Goal: Feedback & Contribution: Leave review/rating

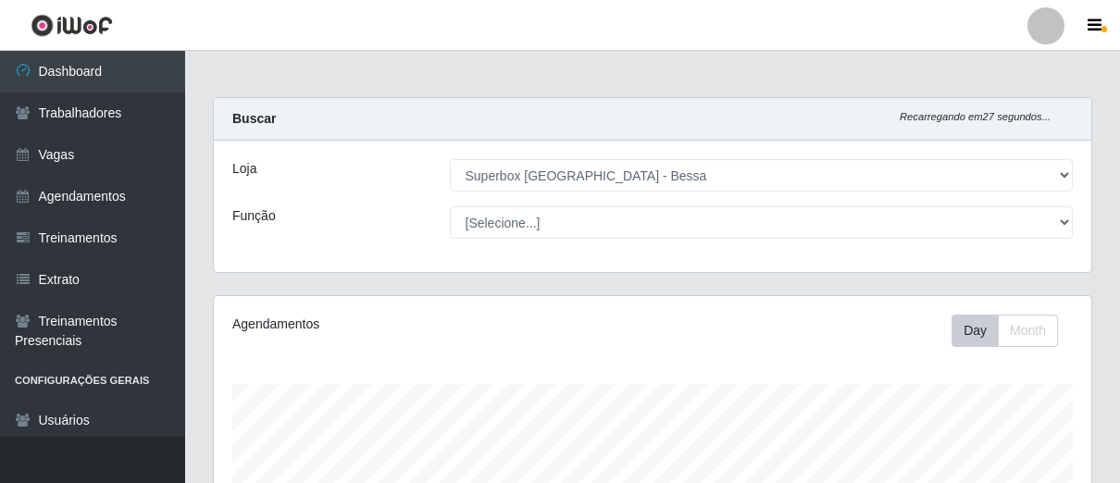
select select "206"
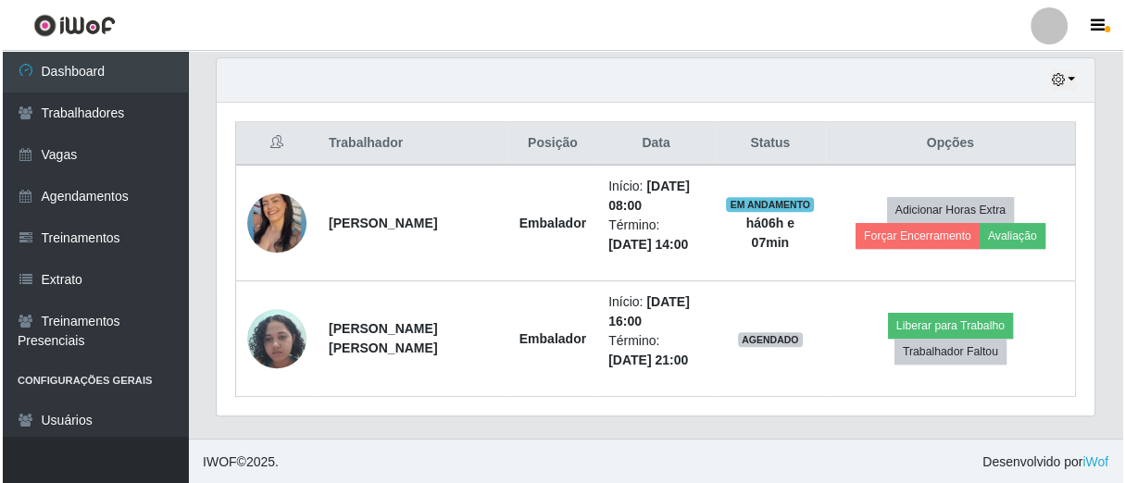
scroll to position [383, 877]
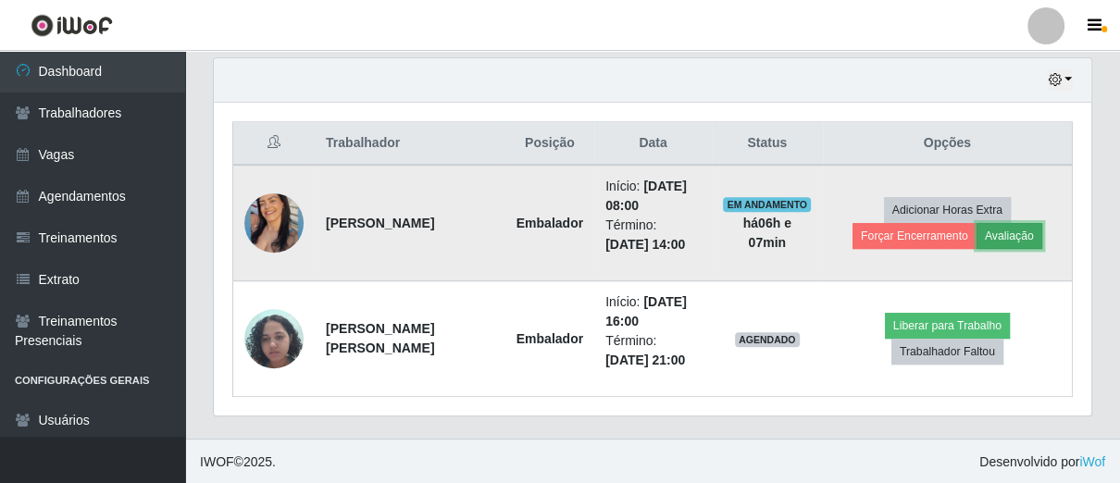
click at [1000, 230] on button "Avaliação" at bounding box center [1010, 236] width 66 height 26
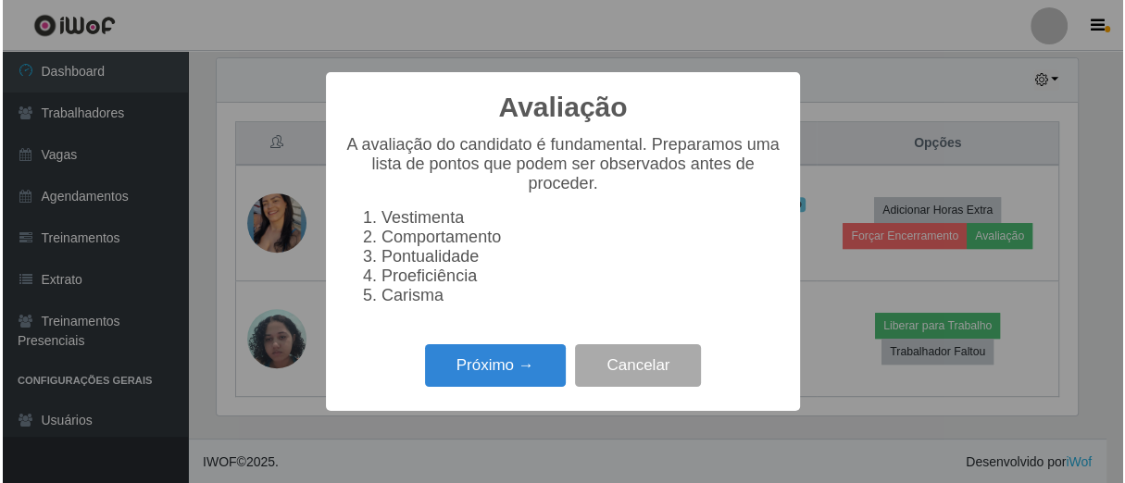
scroll to position [383, 866]
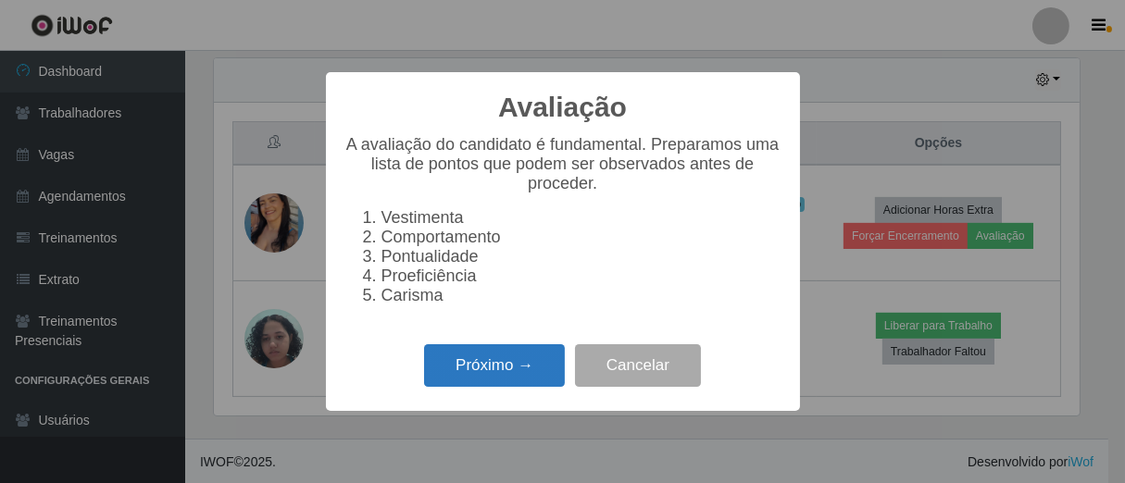
click at [547, 382] on button "Próximo →" at bounding box center [494, 366] width 141 height 44
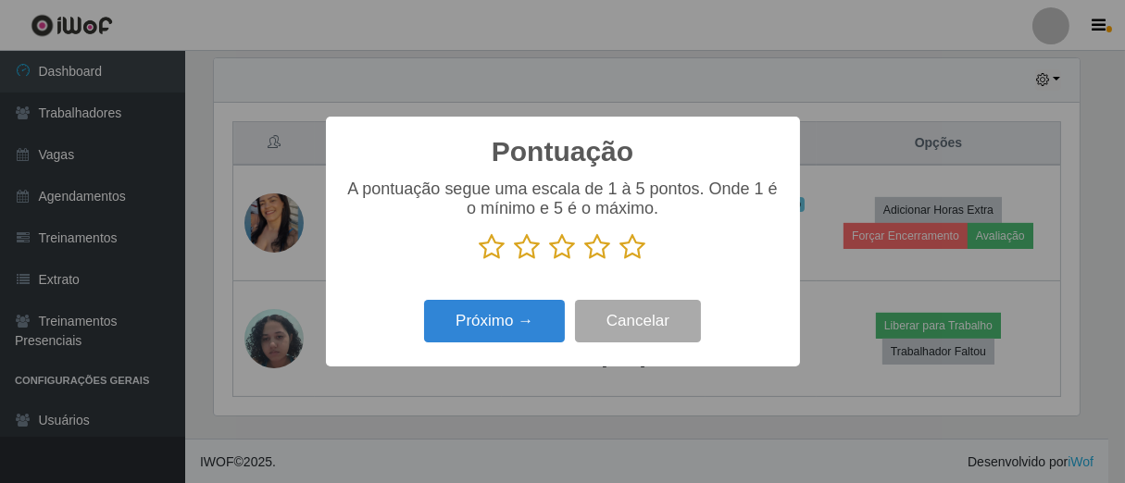
scroll to position [925265, 924784]
click at [633, 251] on icon at bounding box center [633, 247] width 26 height 28
click at [620, 261] on input "radio" at bounding box center [620, 261] width 0 height 0
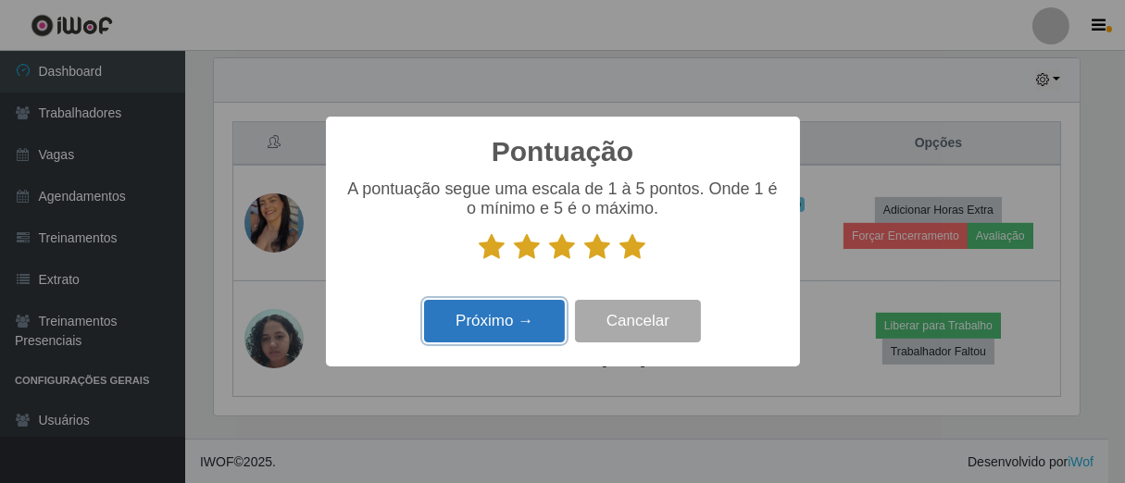
click at [505, 330] on button "Próximo →" at bounding box center [494, 322] width 141 height 44
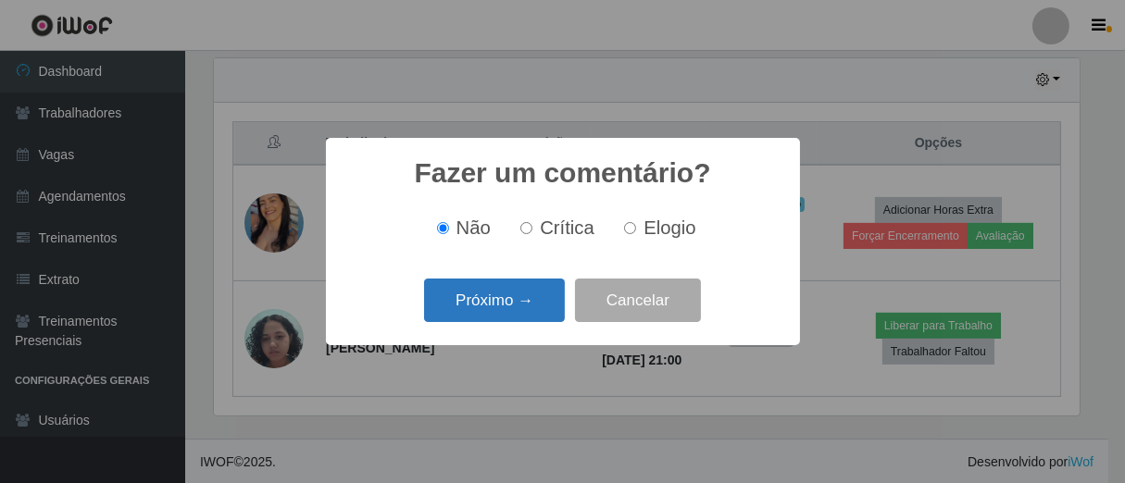
click at [545, 300] on button "Próximo →" at bounding box center [494, 301] width 141 height 44
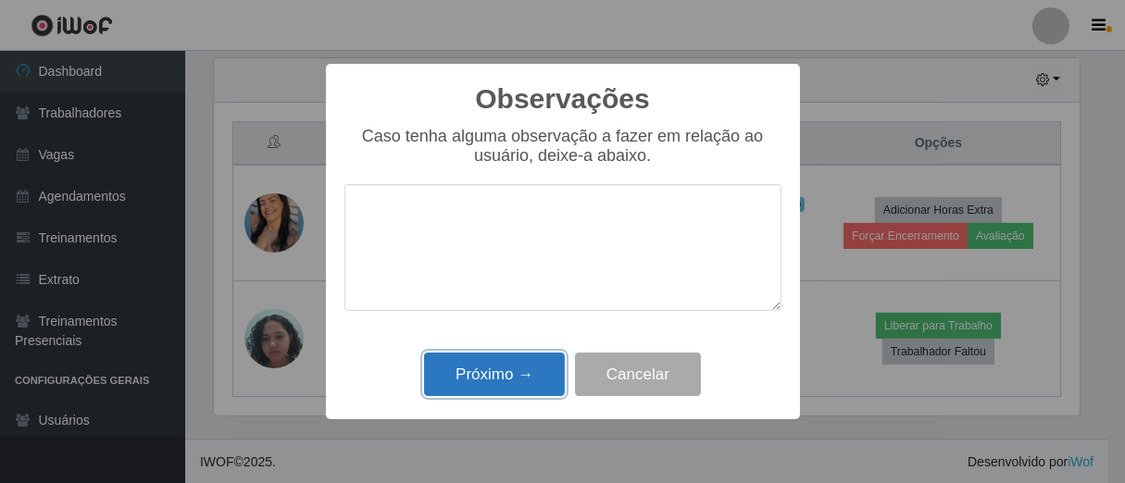
click at [504, 388] on button "Próximo →" at bounding box center [494, 375] width 141 height 44
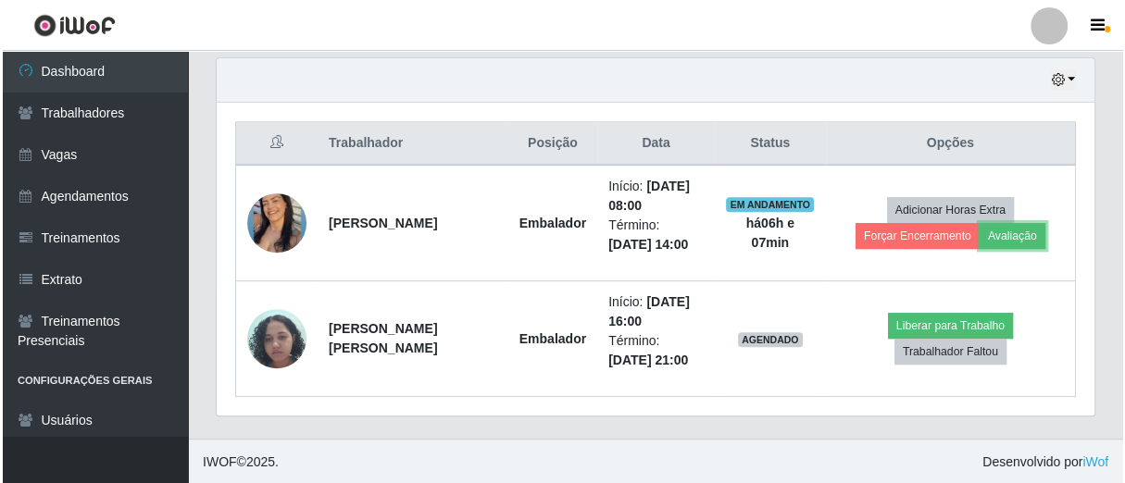
scroll to position [383, 877]
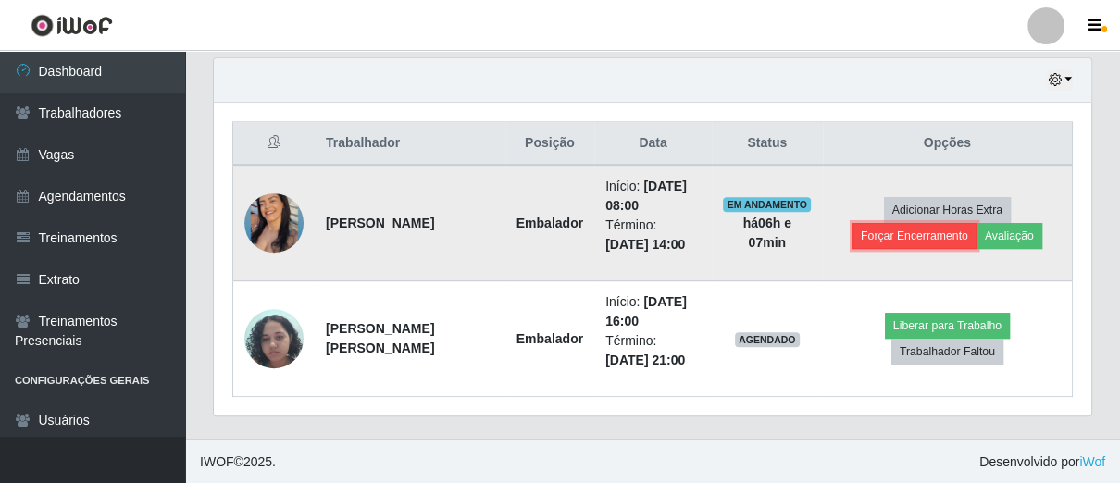
click at [910, 238] on button "Forçar Encerramento" at bounding box center [915, 236] width 124 height 26
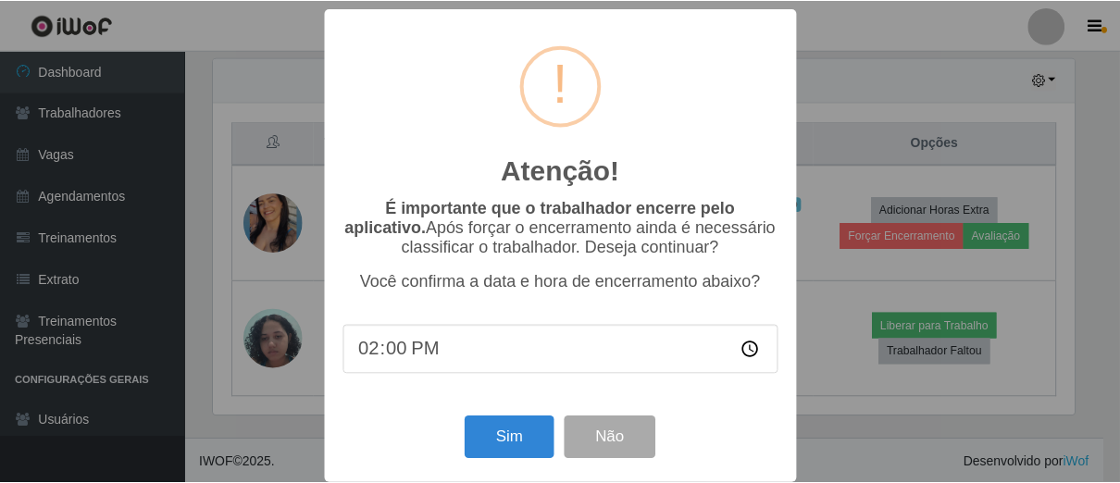
scroll to position [21, 0]
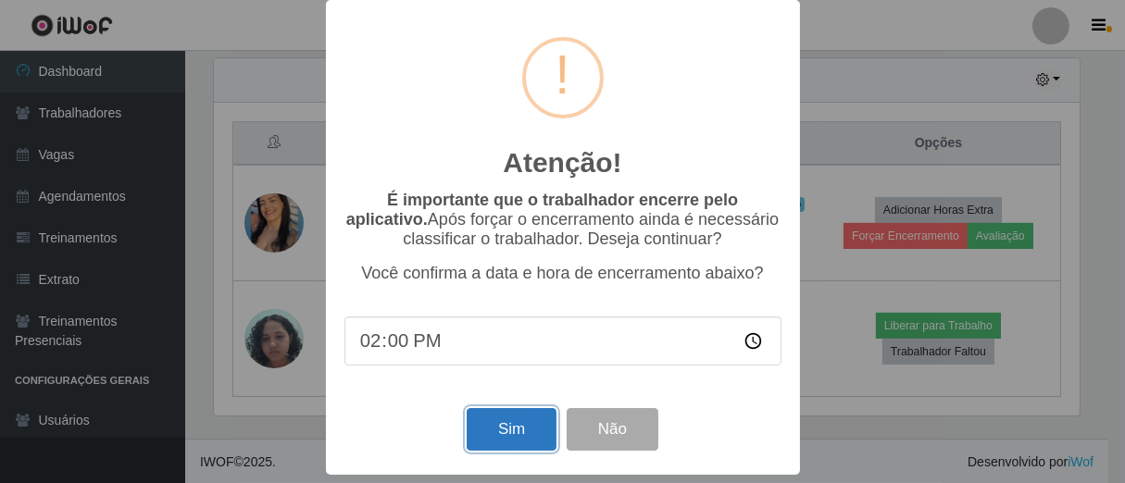
click at [496, 422] on button "Sim" at bounding box center [512, 430] width 90 height 44
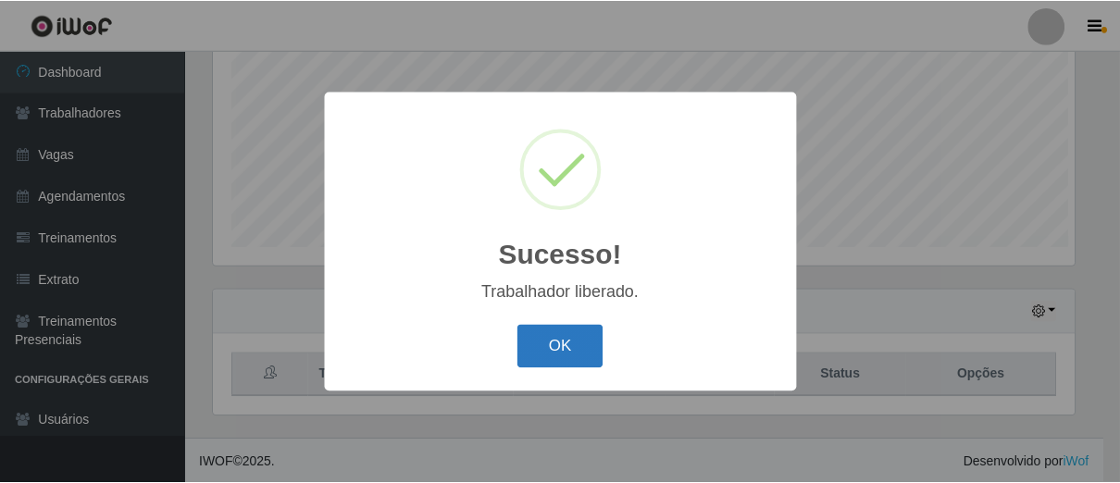
scroll to position [383, 866]
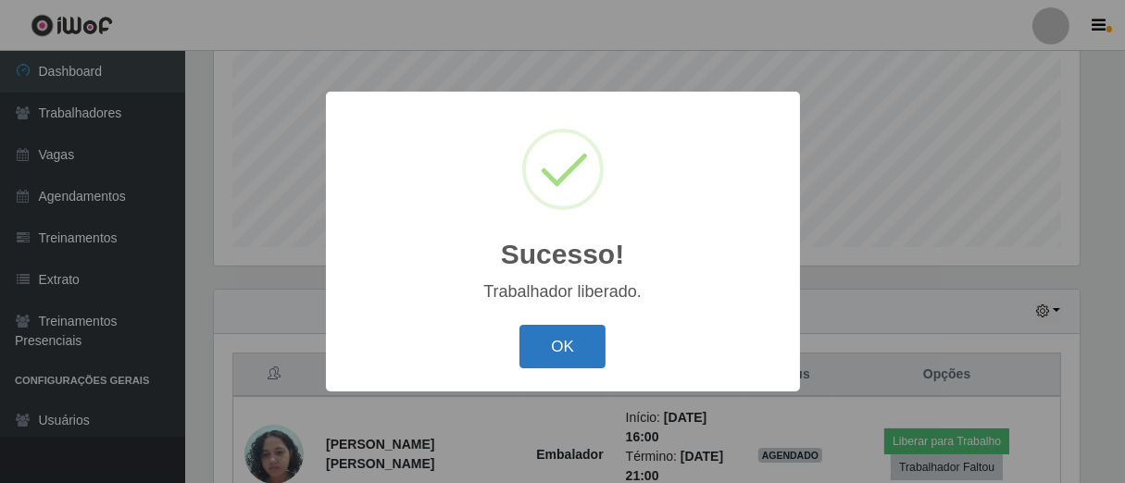
click at [546, 343] on button "OK" at bounding box center [562, 347] width 86 height 44
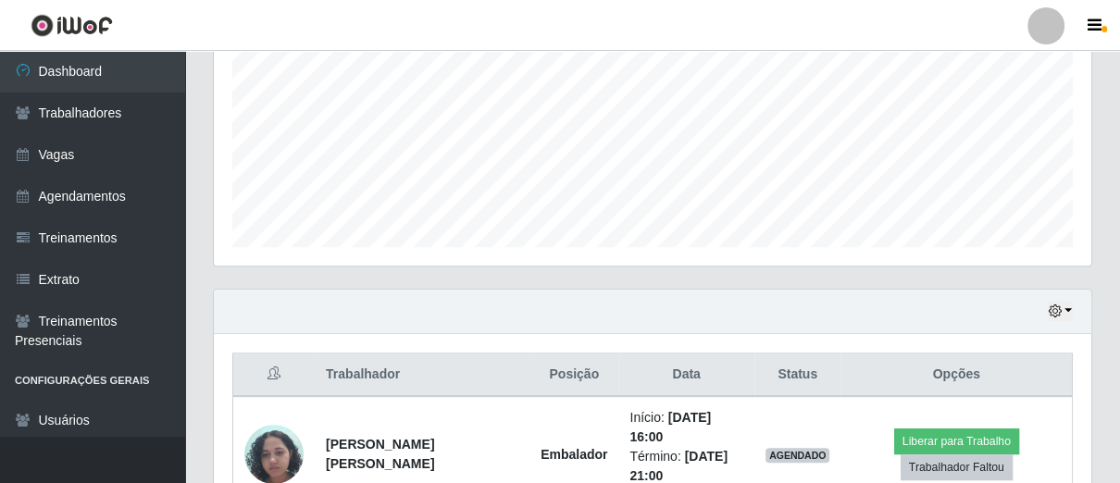
scroll to position [511, 0]
